Goal: Task Accomplishment & Management: Manage account settings

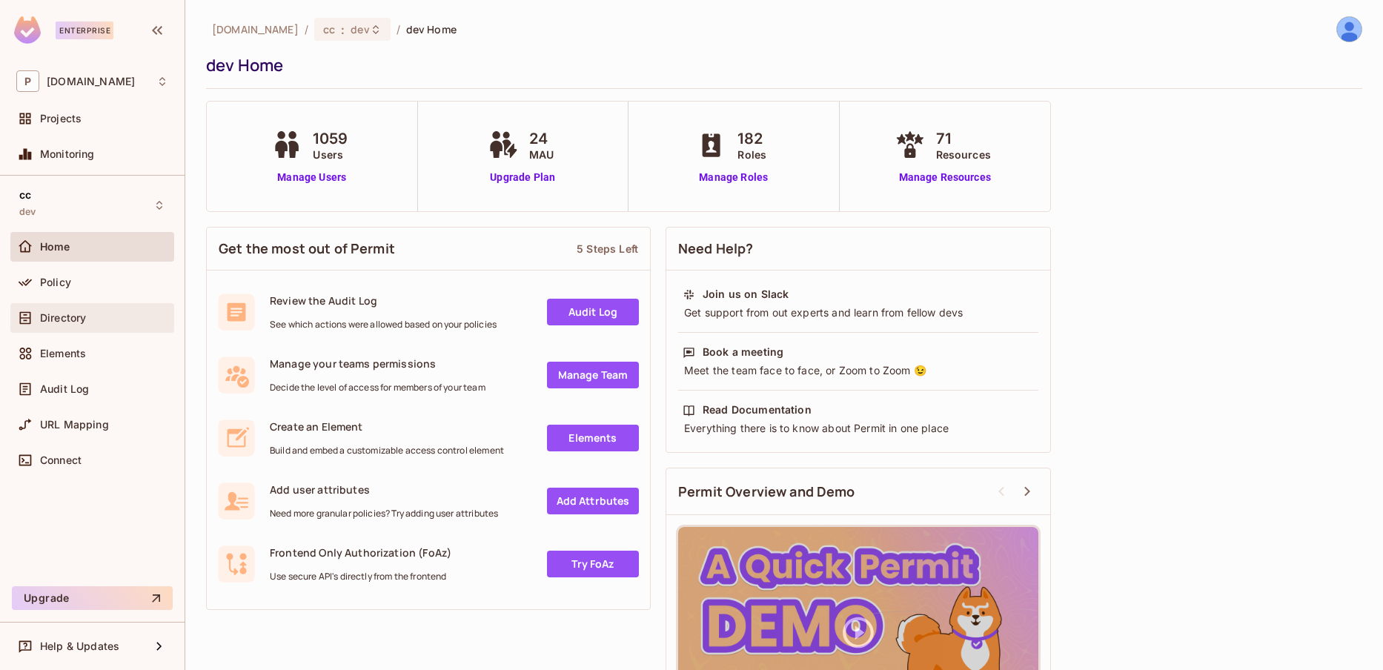
click at [90, 319] on div "Directory" at bounding box center [104, 318] width 128 height 12
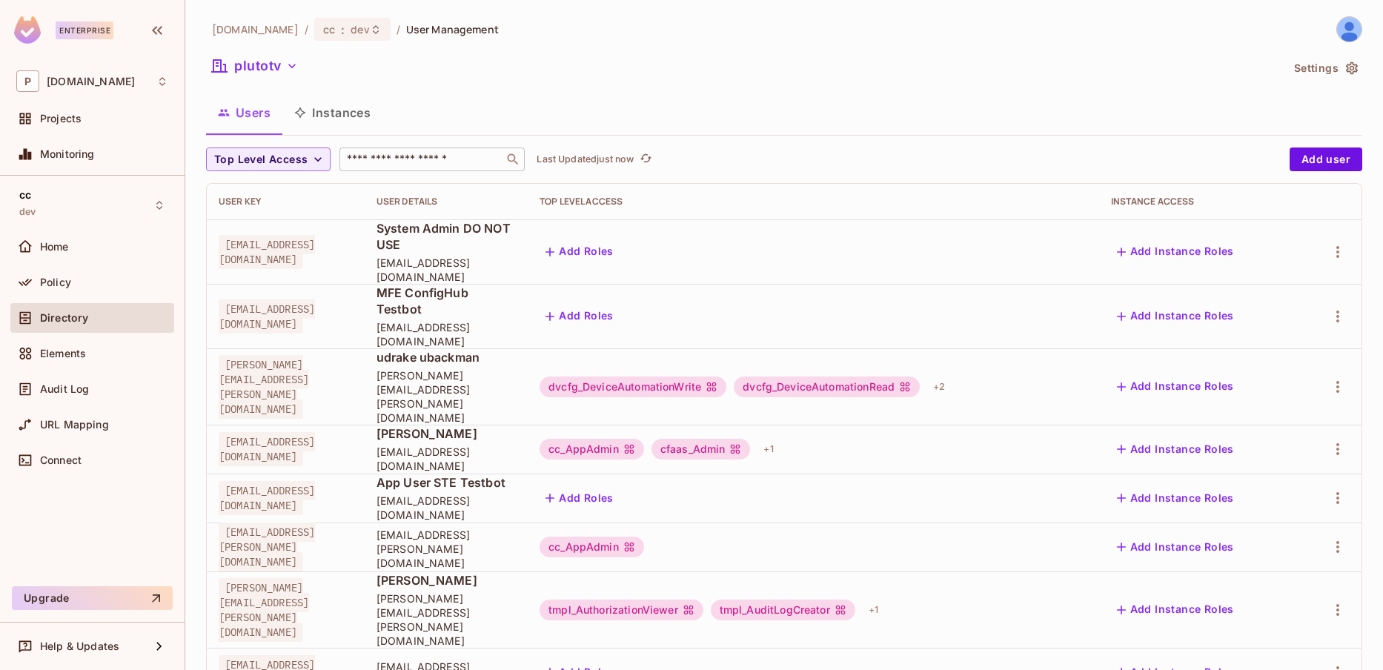
click at [367, 147] on div "​" at bounding box center [431, 159] width 185 height 24
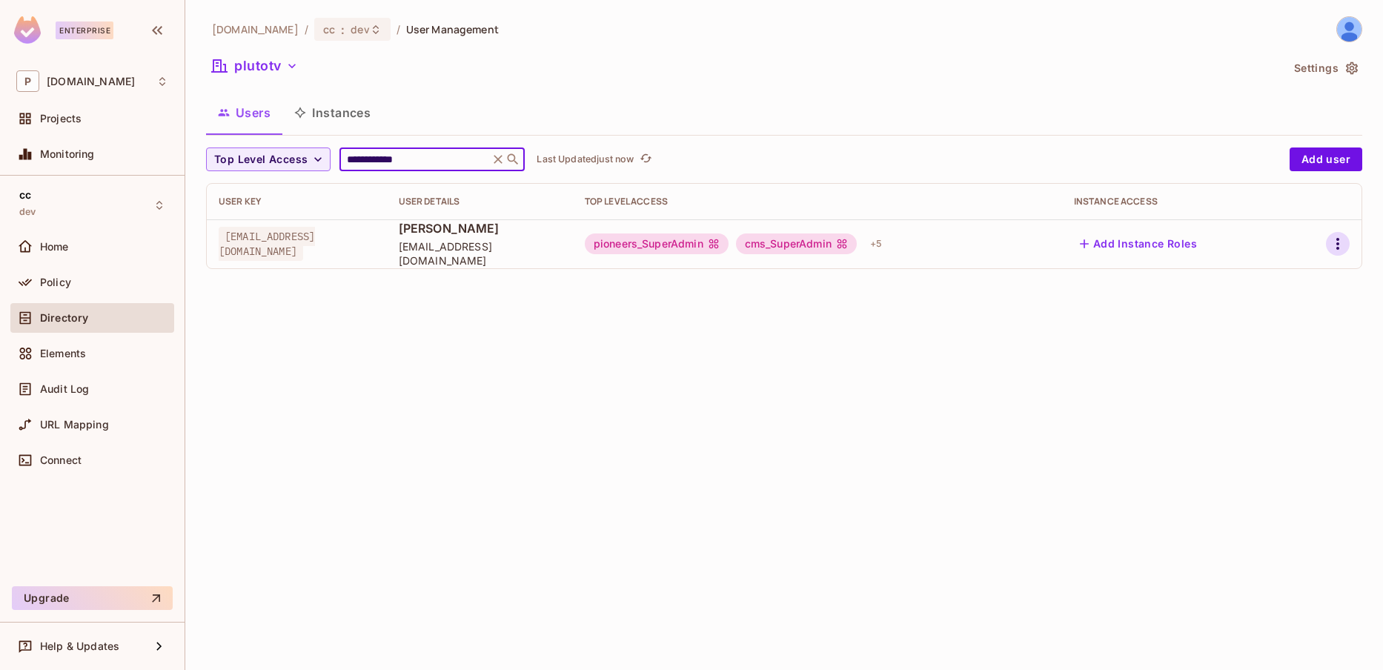
type input "**********"
click at [1338, 253] on button "button" at bounding box center [1338, 244] width 24 height 24
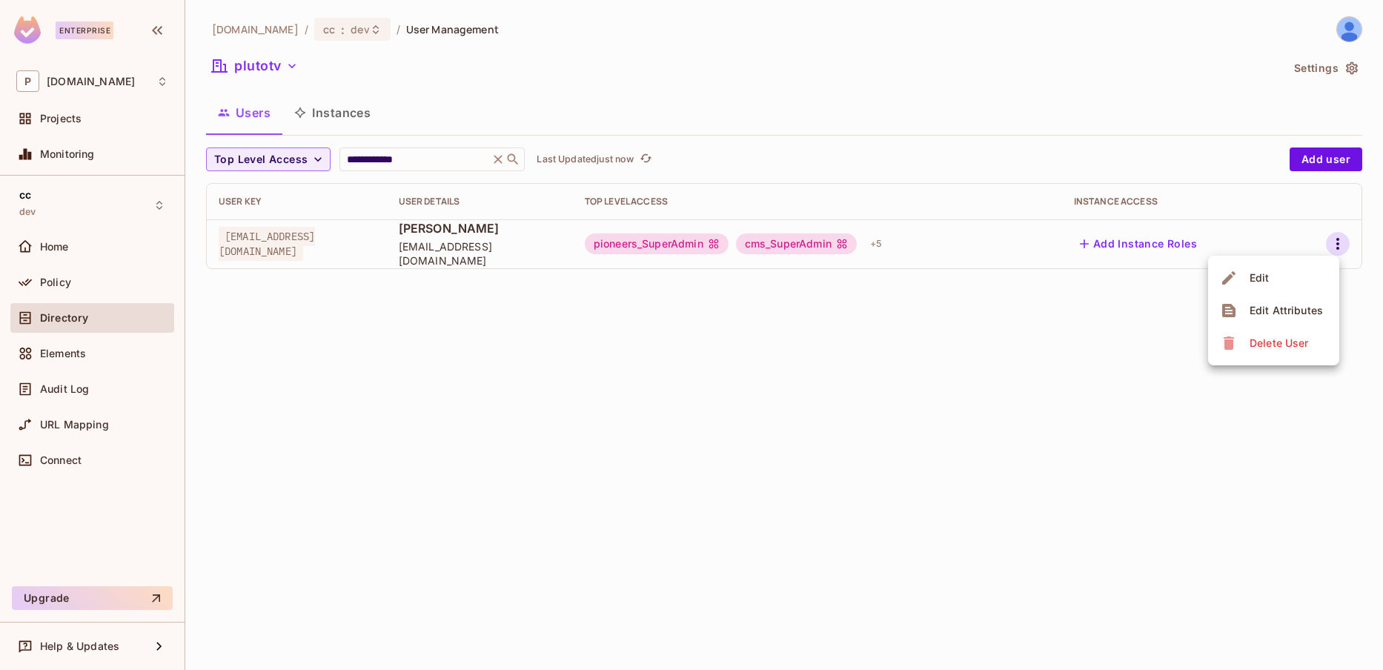
click at [1316, 274] on li "Edit" at bounding box center [1273, 278] width 131 height 33
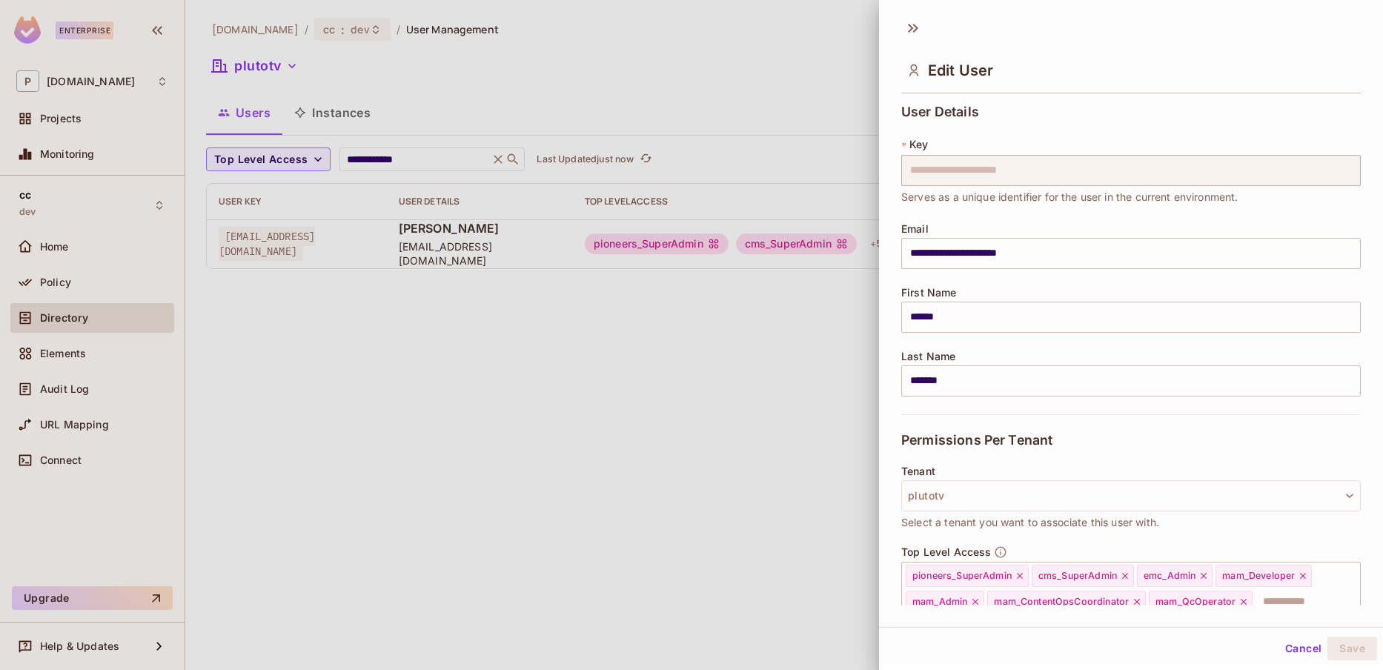
click at [591, 398] on div at bounding box center [691, 335] width 1383 height 670
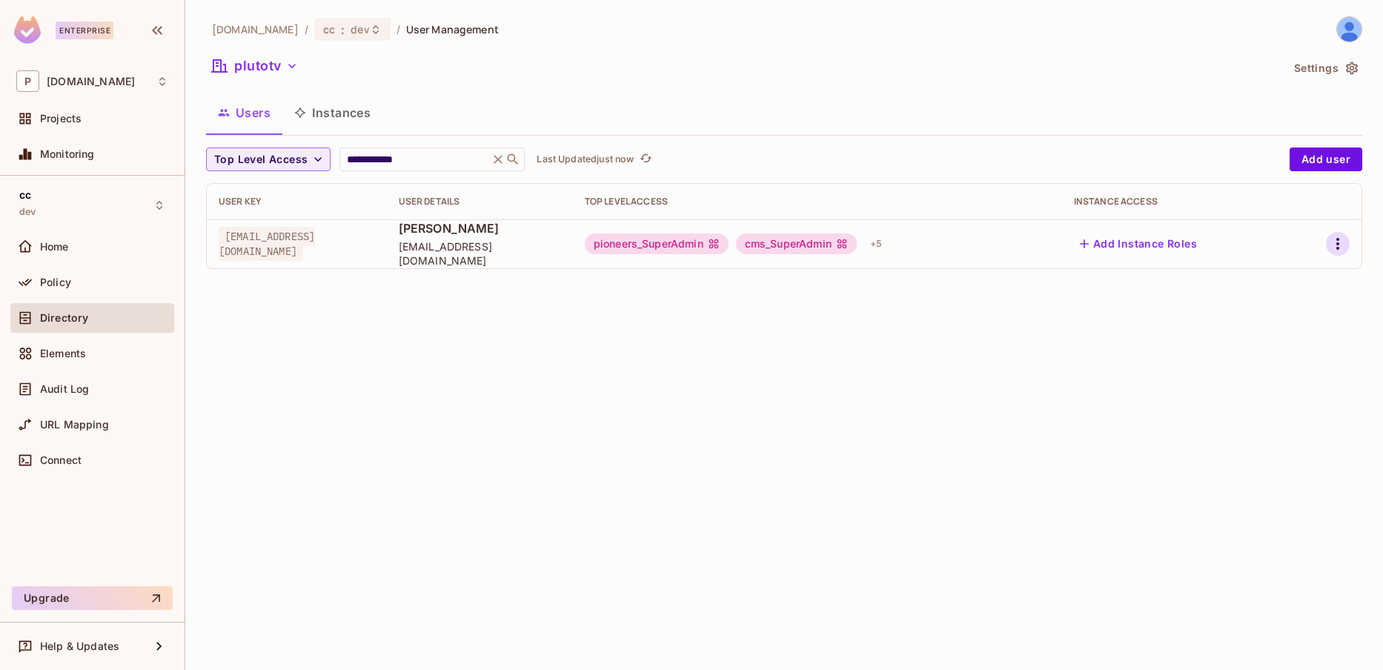
click at [1336, 235] on icon "button" at bounding box center [1338, 244] width 18 height 18
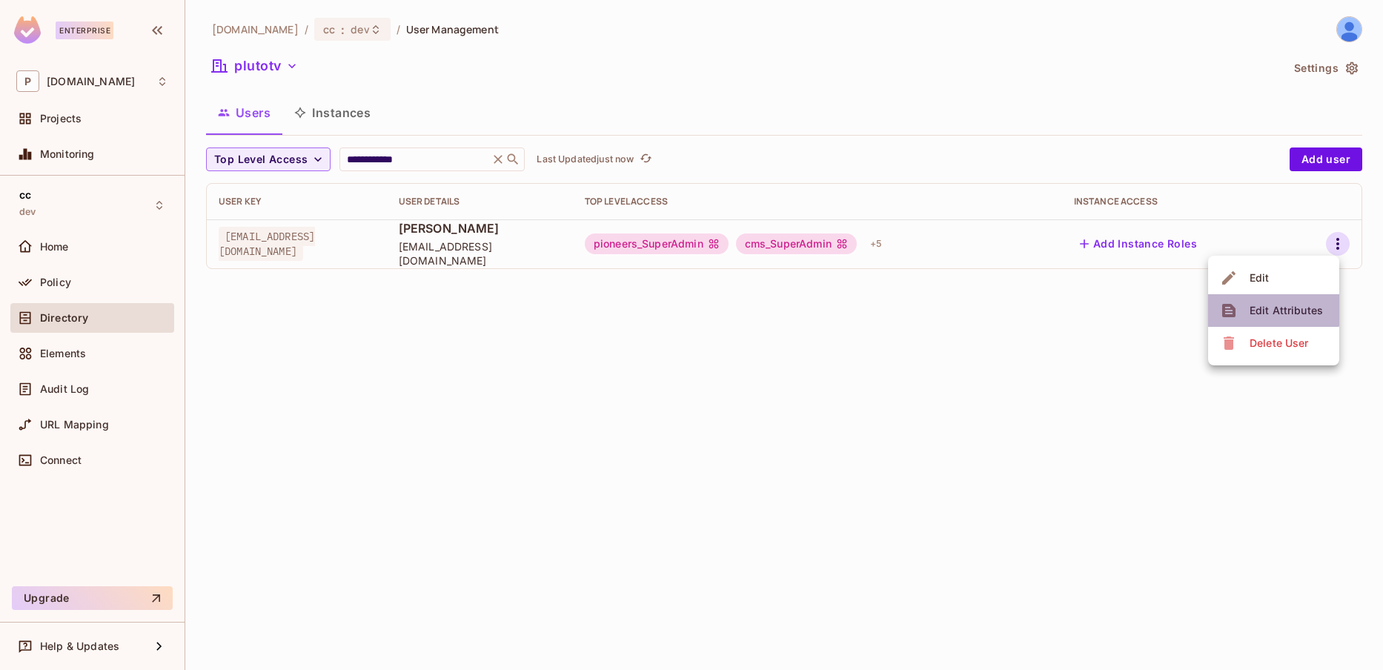
click at [1263, 297] on li "Edit Attributes" at bounding box center [1273, 310] width 131 height 33
